Goal: Information Seeking & Learning: Learn about a topic

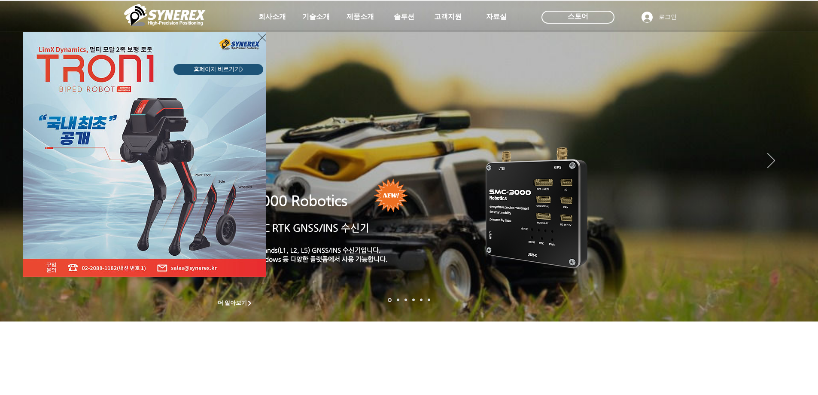
click at [261, 38] on icon "사이트로 돌아가기" at bounding box center [262, 37] width 8 height 11
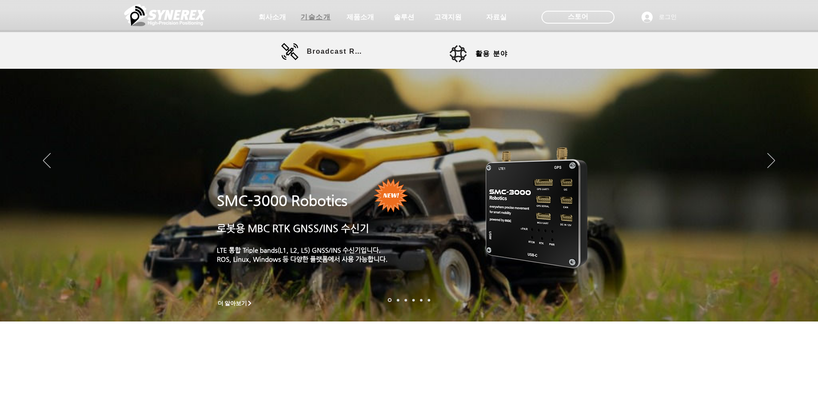
click at [317, 17] on span "기술소개" at bounding box center [316, 17] width 30 height 9
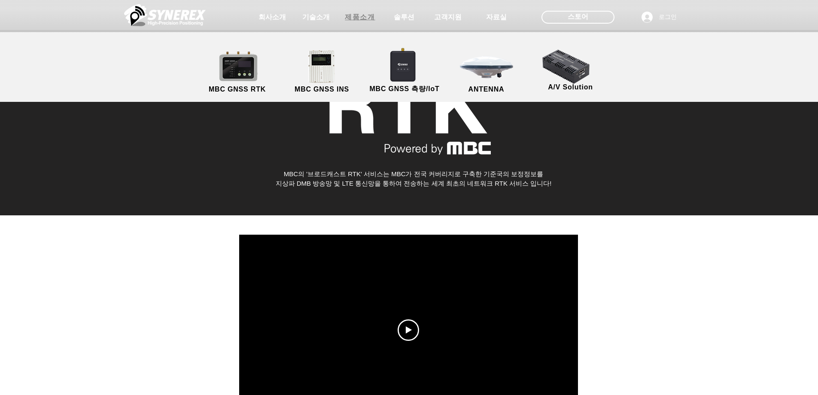
click at [360, 15] on span "제품소개" at bounding box center [360, 17] width 30 height 9
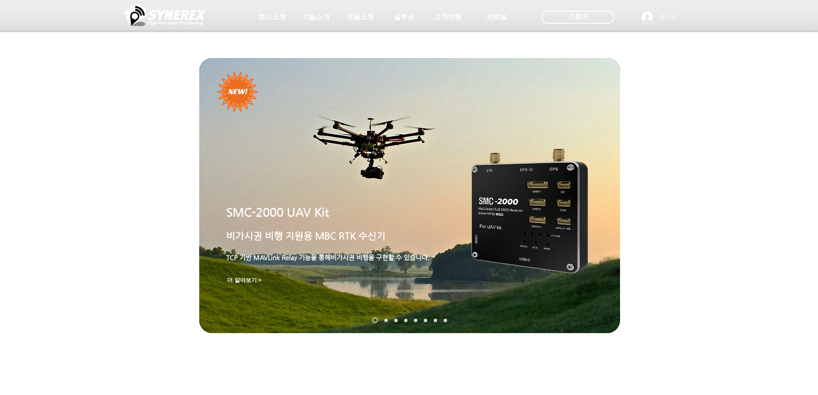
click at [504, 204] on img "슬라이드쇼" at bounding box center [530, 211] width 116 height 125
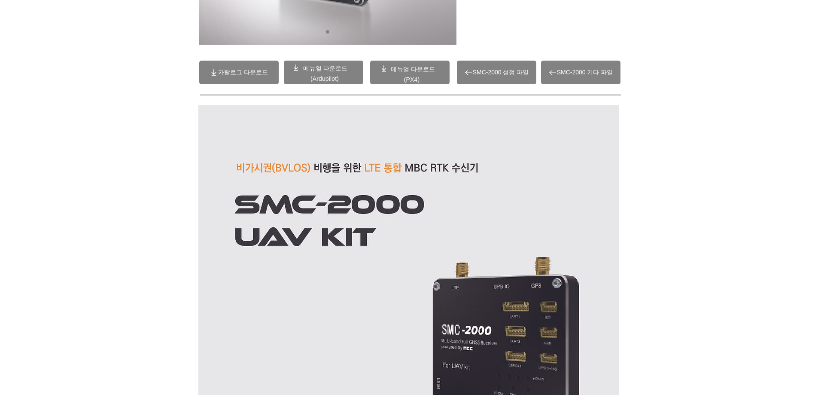
scroll to position [215, 0]
